Goal: Information Seeking & Learning: Check status

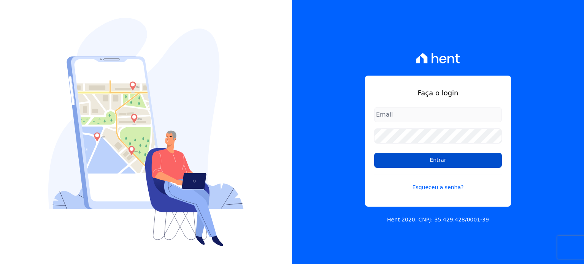
type input "rafaeloliveira@construtoravitale.com.br"
click at [436, 161] on input "Entrar" at bounding box center [438, 160] width 128 height 15
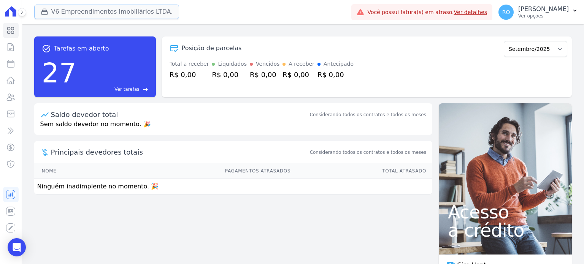
click at [48, 11] on div "button" at bounding box center [46, 12] width 11 height 8
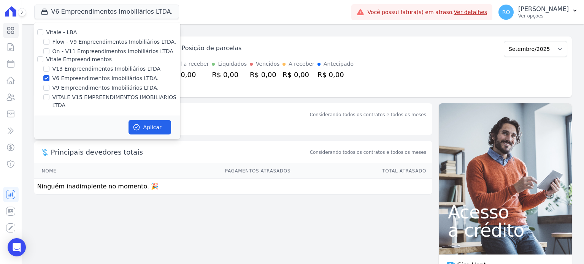
click at [59, 70] on label "V13 Empreendimentos Imobiliários LTDA" at bounding box center [106, 69] width 108 height 8
click at [49, 70] on input "V13 Empreendimentos Imobiliários LTDA" at bounding box center [46, 69] width 6 height 6
checkbox input "true"
click at [56, 76] on label "V6 Empreendimentos Imobiliários LTDA." at bounding box center [105, 79] width 106 height 8
click at [49, 76] on input "V6 Empreendimentos Imobiliários LTDA." at bounding box center [46, 78] width 6 height 6
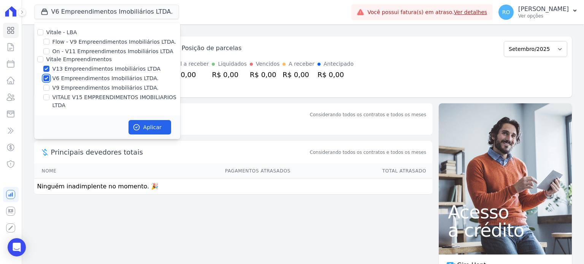
checkbox input "false"
drag, startPoint x: 59, startPoint y: 101, endPoint x: 104, endPoint y: 110, distance: 46.0
click at [59, 102] on div "Vitale - LBA Flow - V9 Empreendimentos Imobiliários LTDA. On - V11 Empreendimen…" at bounding box center [107, 68] width 146 height 93
click at [116, 95] on label "VITALE V15 EMPREENDIMENTOS IMOBILIARIOS LTDA" at bounding box center [116, 102] width 128 height 16
click at [49, 95] on input "VITALE V15 EMPREENDIMENTOS IMOBILIARIOS LTDA" at bounding box center [46, 97] width 6 height 6
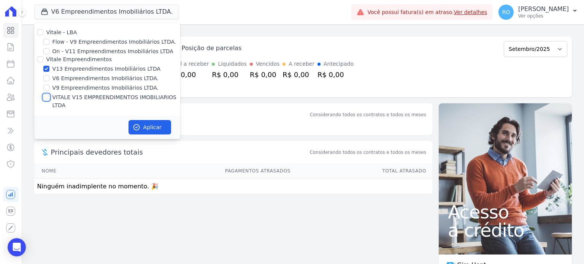
checkbox input "true"
click at [145, 120] on button "Aplicar" at bounding box center [150, 127] width 43 height 14
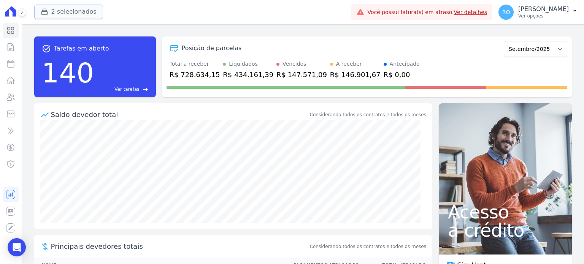
click at [73, 10] on button "2 selecionados" at bounding box center [68, 12] width 69 height 14
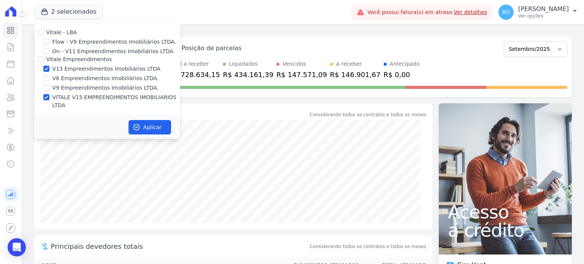
drag, startPoint x: 75, startPoint y: 96, endPoint x: 79, endPoint y: 101, distance: 6.2
click at [74, 97] on label "VITALE V15 EMPREENDIMENTOS IMOBILIARIOS LTDA" at bounding box center [116, 102] width 128 height 16
click at [111, 99] on label "VITALE V15 EMPREENDIMENTOS IMOBILIARIOS LTDA" at bounding box center [116, 102] width 128 height 16
click at [49, 99] on input "VITALE V15 EMPREENDIMENTOS IMOBILIARIOS LTDA" at bounding box center [46, 97] width 6 height 6
checkbox input "false"
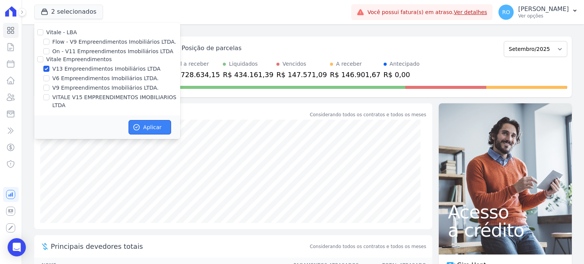
click at [141, 120] on button "Aplicar" at bounding box center [150, 127] width 43 height 14
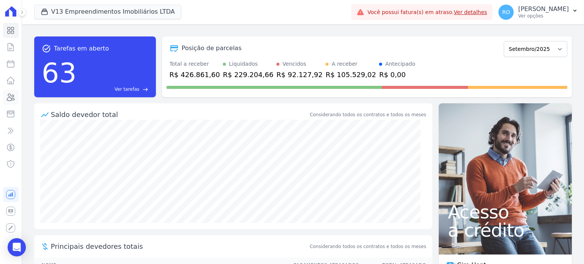
click at [14, 98] on icon at bounding box center [11, 97] width 8 height 7
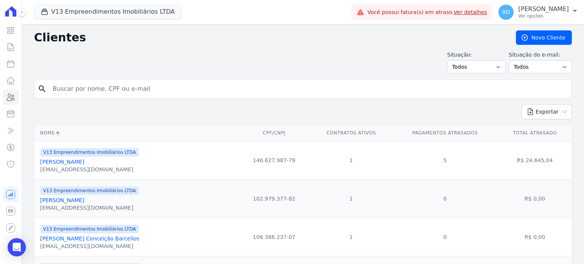
click at [70, 87] on input "search" at bounding box center [308, 88] width 520 height 15
type input "CLEBER"
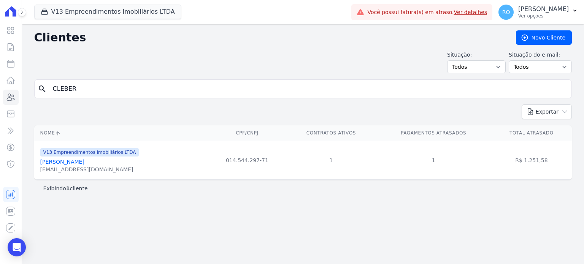
click at [83, 164] on link "[PERSON_NAME]" at bounding box center [62, 162] width 44 height 6
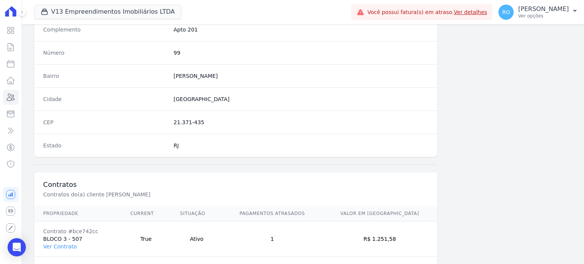
scroll to position [444, 0]
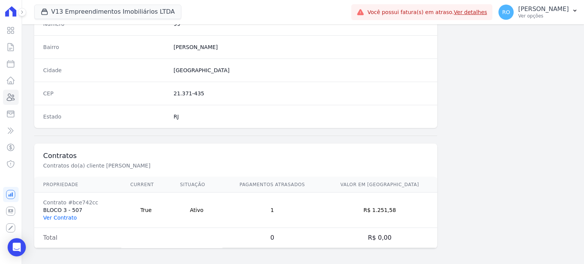
drag, startPoint x: 62, startPoint y: 215, endPoint x: 90, endPoint y: 163, distance: 59.2
click at [62, 216] on link "Ver Contrato" at bounding box center [59, 218] width 33 height 6
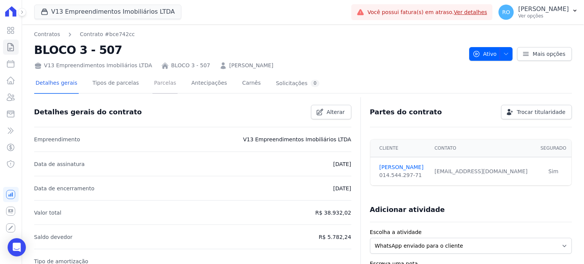
click at [156, 88] on link "Parcelas" at bounding box center [164, 84] width 25 height 20
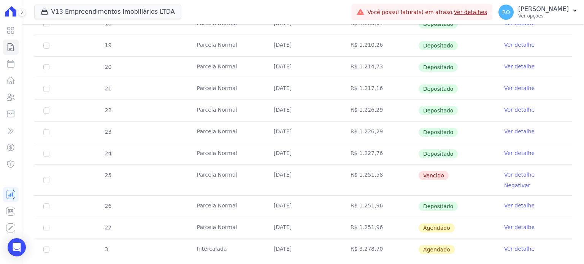
scroll to position [213, 0]
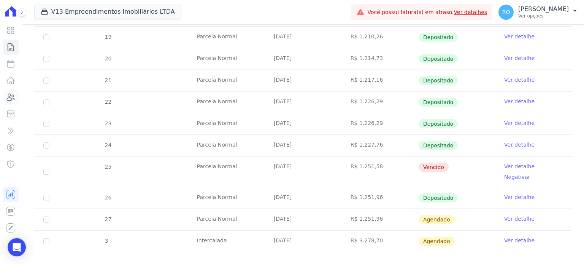
click at [9, 99] on icon at bounding box center [10, 97] width 9 height 9
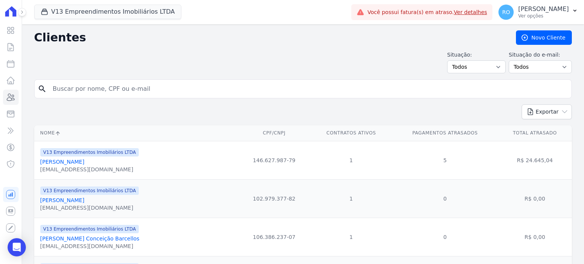
click at [83, 88] on input "search" at bounding box center [308, 88] width 520 height 15
type input "ELIANE"
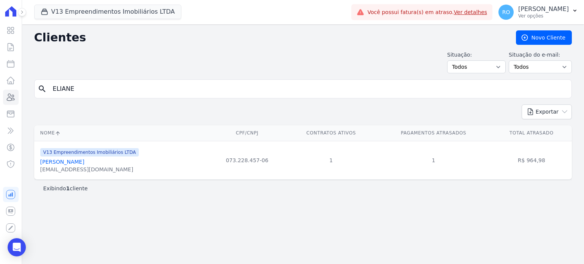
click at [73, 161] on link "[PERSON_NAME]" at bounding box center [62, 162] width 44 height 6
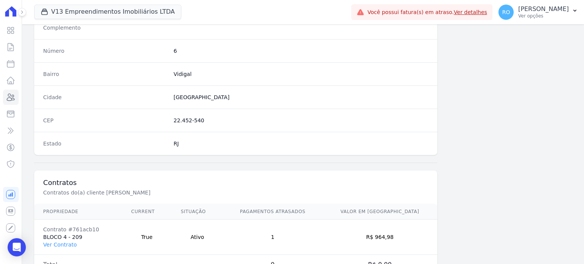
scroll to position [444, 0]
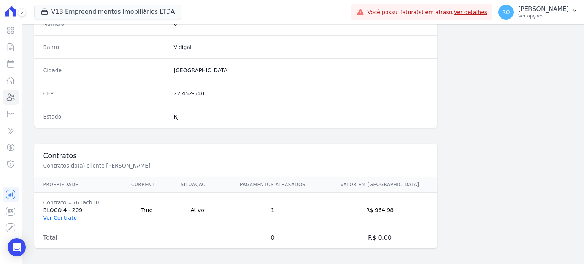
click at [57, 216] on link "Ver Contrato" at bounding box center [59, 218] width 33 height 6
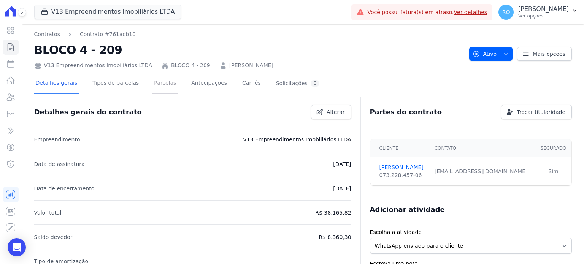
click at [160, 78] on link "Parcelas" at bounding box center [164, 84] width 25 height 20
click at [160, 83] on link "Parcelas" at bounding box center [164, 84] width 25 height 20
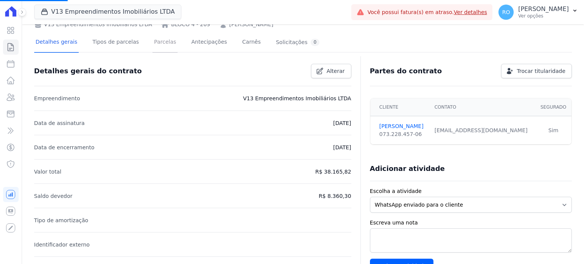
scroll to position [38, 0]
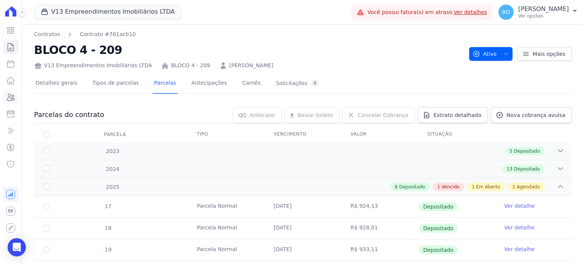
click at [11, 97] on icon at bounding box center [10, 97] width 9 height 9
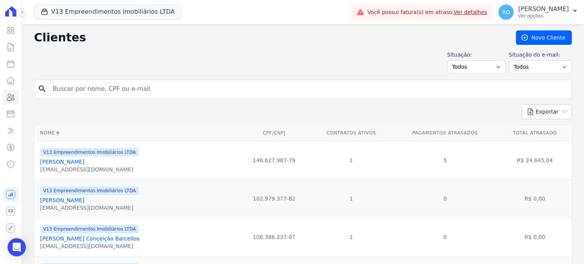
click at [92, 89] on input "search" at bounding box center [308, 88] width 520 height 15
paste input "VAGNER [PERSON_NAME]"
type input "VAGNER [PERSON_NAME]"
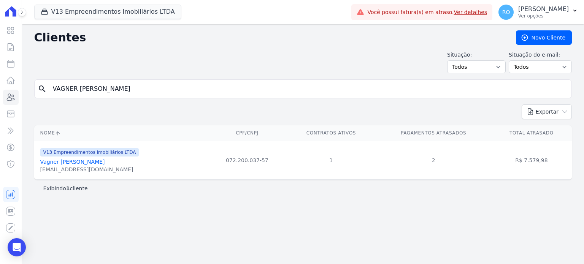
click at [57, 163] on link "Vagner [PERSON_NAME]" at bounding box center [72, 162] width 65 height 6
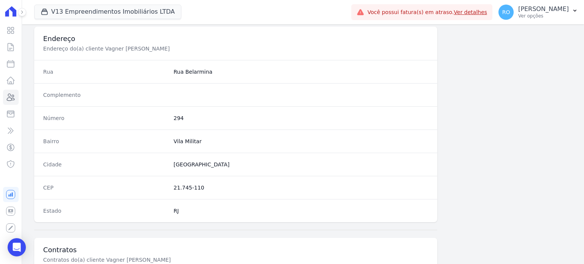
scroll to position [444, 0]
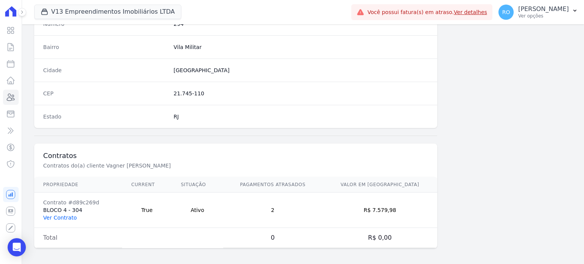
click at [59, 215] on link "Ver Contrato" at bounding box center [59, 218] width 33 height 6
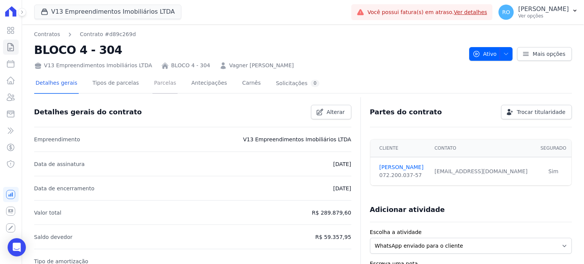
click at [156, 82] on link "Parcelas" at bounding box center [164, 84] width 25 height 20
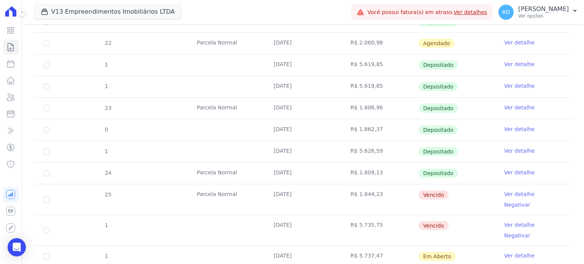
scroll to position [418, 0]
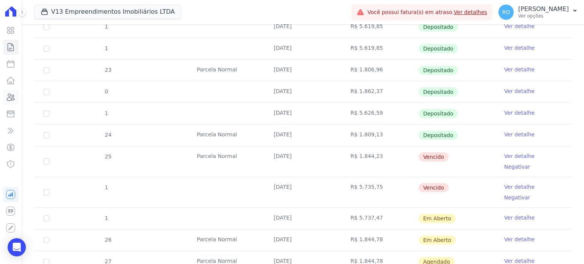
click at [11, 105] on link "Clientes" at bounding box center [11, 97] width 16 height 15
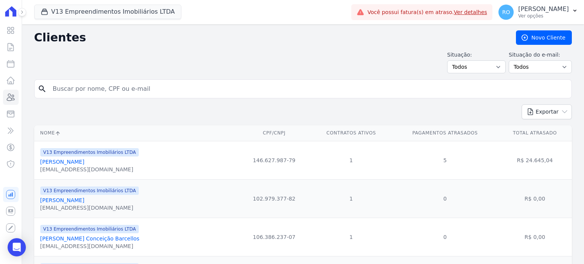
click at [152, 91] on input "search" at bounding box center [308, 88] width 520 height 15
type input "[PERSON_NAME]"
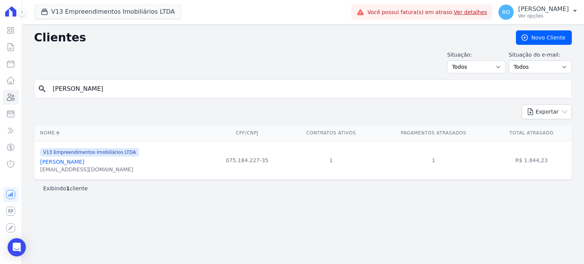
click at [84, 164] on link "[PERSON_NAME]" at bounding box center [62, 162] width 44 height 6
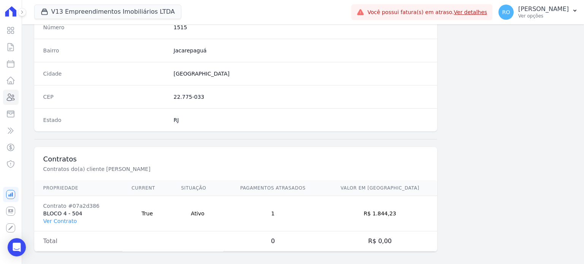
scroll to position [444, 0]
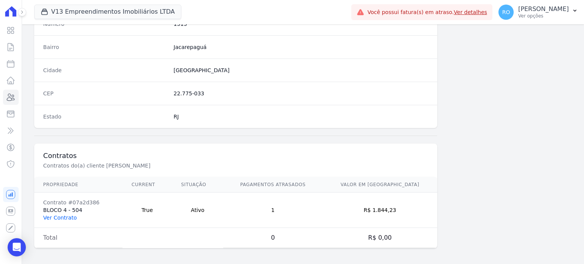
click at [65, 215] on link "Ver Contrato" at bounding box center [59, 218] width 33 height 6
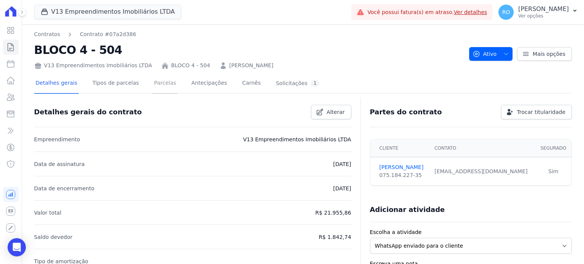
drag, startPoint x: 156, startPoint y: 84, endPoint x: 163, endPoint y: 78, distance: 8.7
click at [156, 83] on link "Parcelas" at bounding box center [164, 84] width 25 height 20
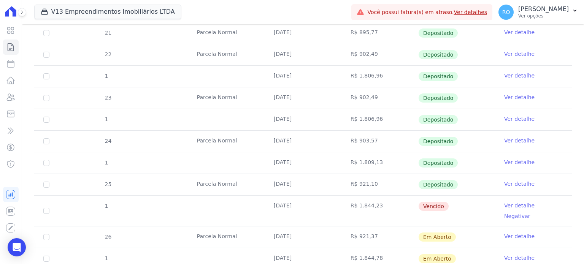
scroll to position [299, 0]
